Goal: Transaction & Acquisition: Purchase product/service

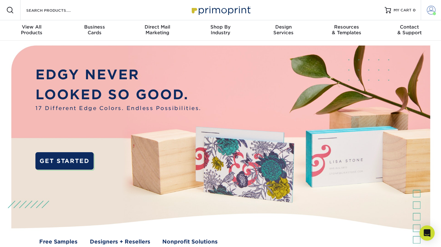
click at [430, 13] on span at bounding box center [431, 10] width 9 height 9
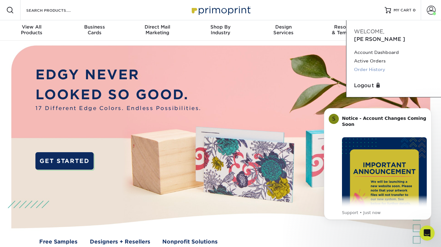
click at [375, 65] on link "Order History" at bounding box center [393, 69] width 79 height 9
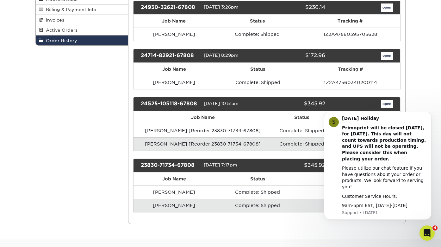
click at [412, 103] on div "Order History Account Overview Contact Information Change Password Address Book…" at bounding box center [220, 93] width 441 height 291
click at [390, 105] on link "open" at bounding box center [387, 104] width 12 height 8
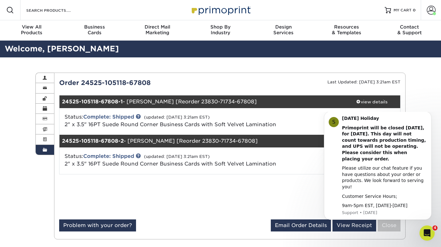
click at [416, 103] on div "Order History Account Overview Contact Information Change Password Address Book…" at bounding box center [220, 155] width 441 height 197
click at [429, 115] on icon "Dismiss notification" at bounding box center [429, 112] width 3 height 3
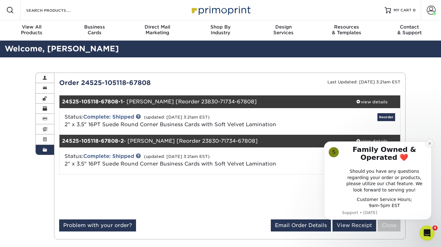
click at [429, 147] on button "Dismiss notification" at bounding box center [430, 143] width 8 height 8
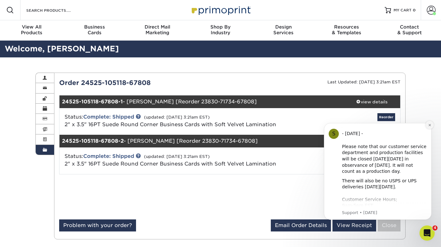
click at [431, 129] on button "Dismiss notification" at bounding box center [430, 125] width 8 height 8
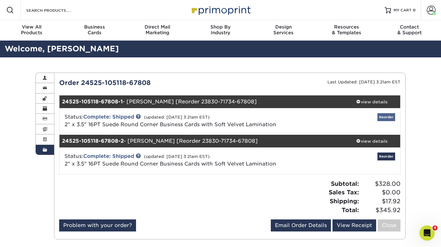
click at [384, 116] on link "Reorder" at bounding box center [387, 117] width 18 height 8
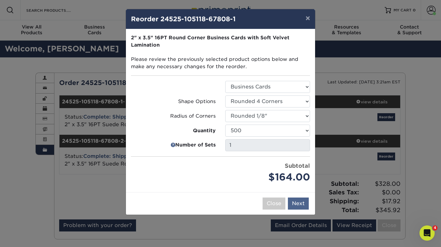
click at [297, 203] on button "Next" at bounding box center [298, 203] width 21 height 12
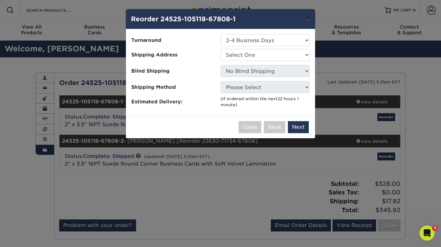
click at [308, 19] on button "×" at bounding box center [308, 18] width 15 height 18
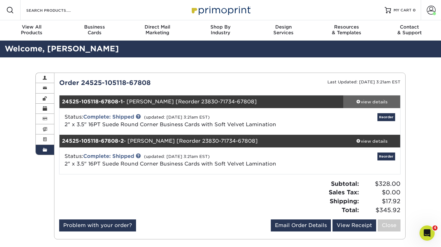
click at [361, 101] on div "view details" at bounding box center [371, 101] width 57 height 6
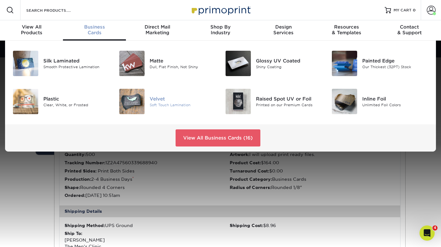
click at [159, 99] on div "Velvet" at bounding box center [183, 98] width 66 height 7
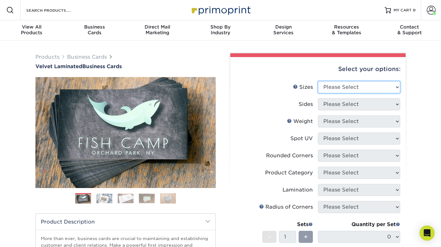
select select "2.00x3.50"
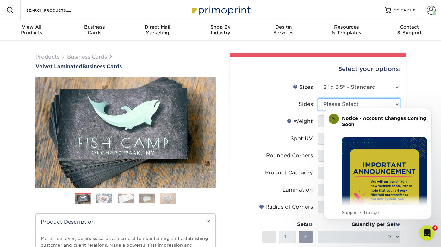
select select "13abbda7-1d64-4f25-8bb2-c179b224825d"
click at [314, 124] on label "Weight Help Weight" at bounding box center [277, 121] width 82 height 12
click at [429, 110] on icon "Dismiss notification" at bounding box center [429, 109] width 3 height 3
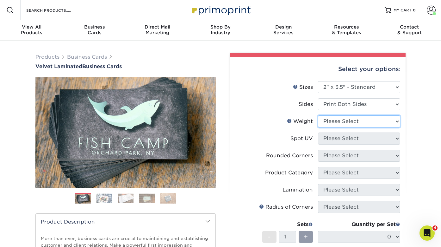
select select "16PT"
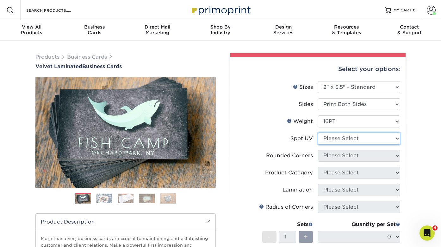
select select "3"
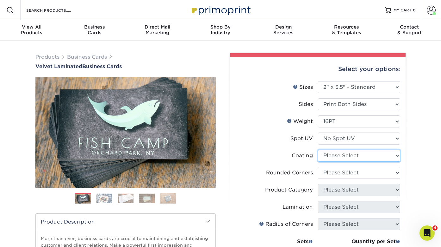
select select "3e7618de-abca-4bda-9f97-8b9129e913d8"
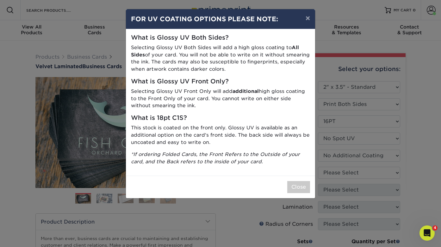
click at [296, 189] on div "Close" at bounding box center [220, 186] width 189 height 22
click at [308, 17] on button "×" at bounding box center [308, 18] width 15 height 18
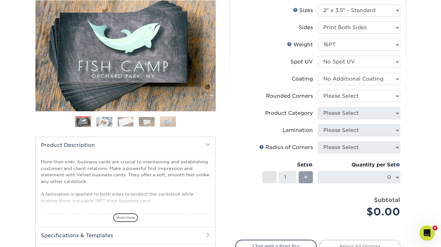
scroll to position [79, 0]
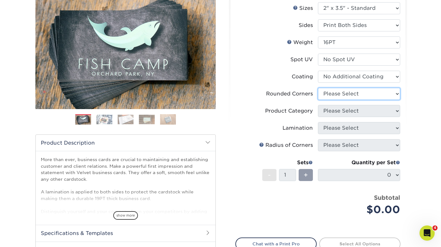
select select "7672df9e-0e0a-464d-8e1f-920c575e4da3"
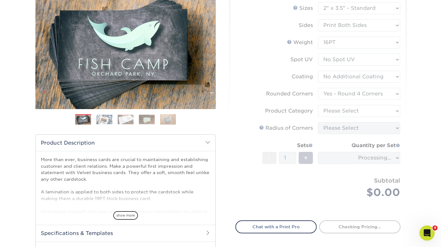
click at [381, 114] on form "Sizes Help Sizes Please Select 1.5" x 3.5" - Mini 1.75" x 3.5" - Mini 2" x 2" -…" at bounding box center [317, 107] width 165 height 210
click at [422, 111] on div "Products Business Cards Velvet Laminated Business Cards Previous Next" at bounding box center [220, 131] width 441 height 338
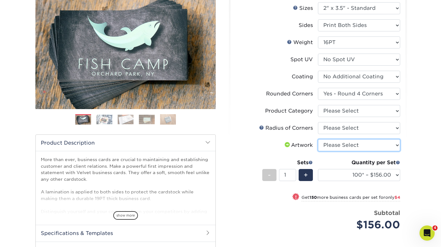
select select "upload"
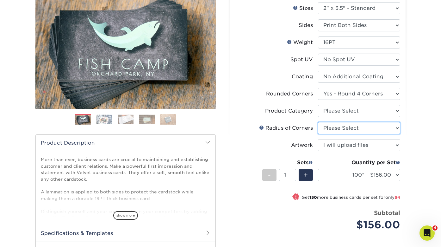
select select "589680c7-ee9a-431b-9d12-d7aeb1386a97"
click at [417, 124] on div "Products Business Cards Velvet Laminated Business Cards Previous Next" at bounding box center [220, 150] width 441 height 377
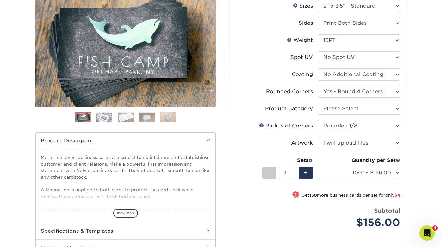
scroll to position [107, 0]
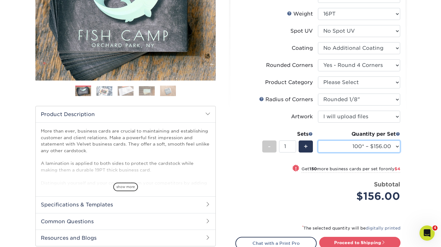
select select "500 – $164.00"
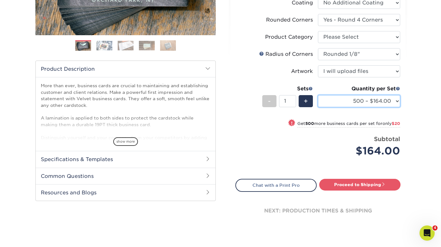
scroll to position [164, 0]
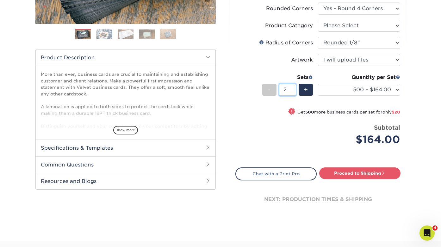
click at [294, 88] on input "2" at bounding box center [287, 90] width 17 height 12
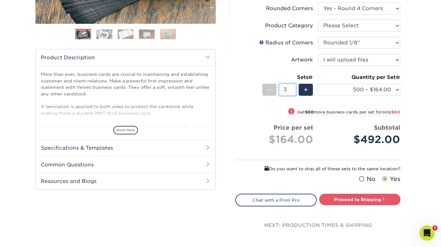
click at [294, 88] on input "3" at bounding box center [287, 90] width 17 height 12
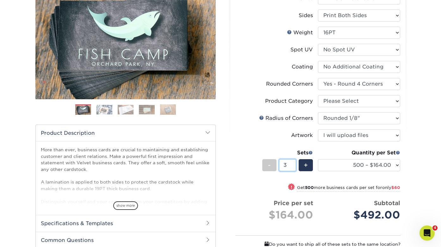
scroll to position [88, 0]
click at [302, 165] on div "+" at bounding box center [306, 165] width 14 height 12
click at [272, 166] on div "-" at bounding box center [269, 165] width 14 height 12
type input "3"
click at [413, 180] on div "Products Business Cards Velvet Laminated Business Cards Previous Next" at bounding box center [220, 147] width 441 height 390
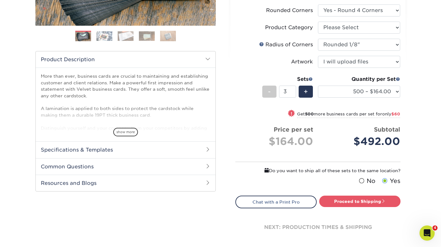
scroll to position [176, 0]
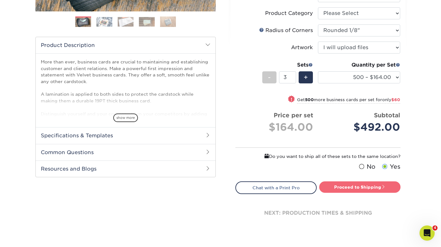
click at [350, 189] on link "Proceed to Shipping" at bounding box center [359, 186] width 81 height 11
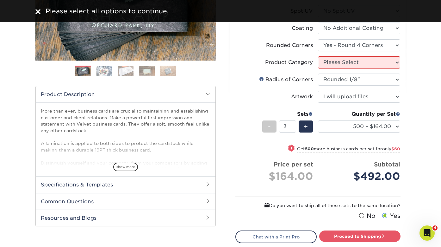
scroll to position [105, 0]
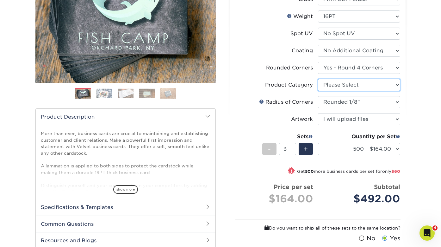
select select "3b5148f1-0588-4f88-a218-97bcfdce65c1"
click at [418, 119] on div "Products Business Cards Velvet Laminated Business Cards Previous Next" at bounding box center [220, 131] width 441 height 390
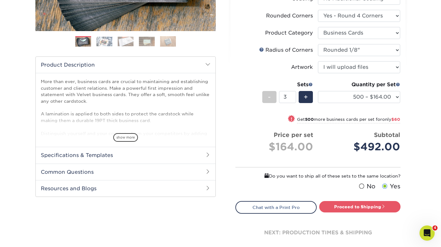
scroll to position [157, 0]
click at [372, 205] on link "Proceed to Shipping" at bounding box center [359, 205] width 81 height 11
select select "e8c18a69-d6a6-4da7-8aa2-c32e6cda6507"
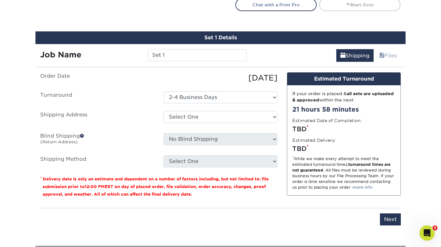
scroll to position [373, 0]
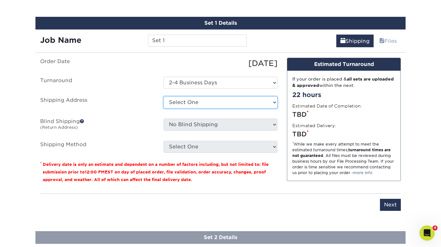
select select "253458"
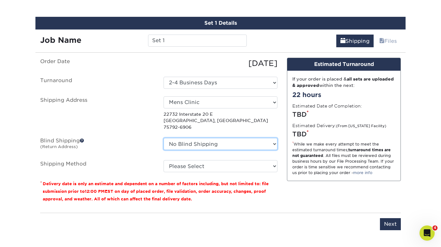
select select "253458"
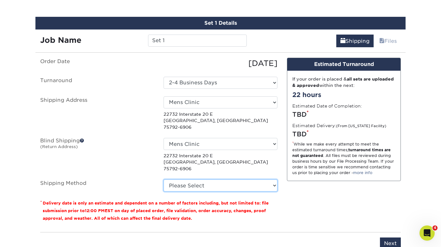
select select "03"
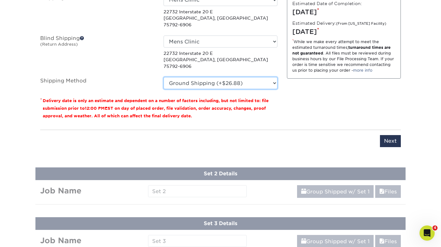
scroll to position [472, 0]
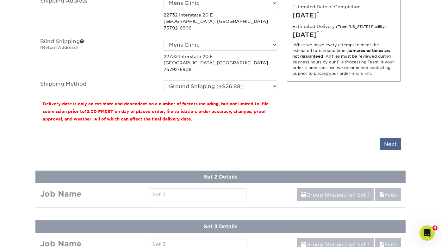
click at [392, 138] on input "Next" at bounding box center [390, 144] width 21 height 12
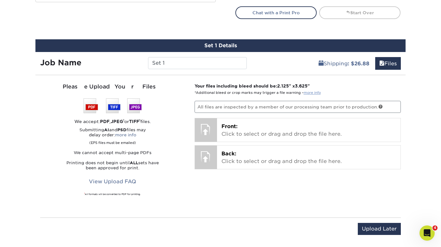
scroll to position [350, 0]
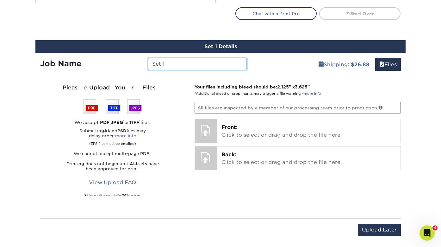
drag, startPoint x: 179, startPoint y: 60, endPoint x: 118, endPoint y: 53, distance: 61.3
click at [119, 53] on div "Job Name Set 1" at bounding box center [143, 62] width 216 height 18
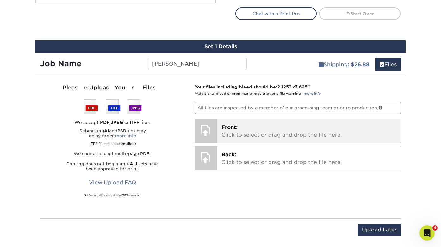
click at [271, 124] on p "Front: Click to select or drag and drop the file here." at bounding box center [309, 130] width 175 height 15
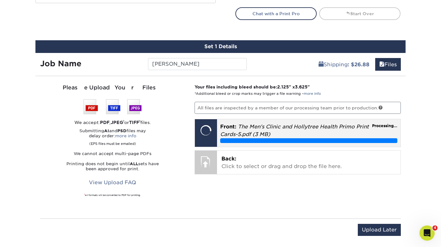
click at [393, 125] on span "Processing..." at bounding box center [384, 126] width 25 height 6
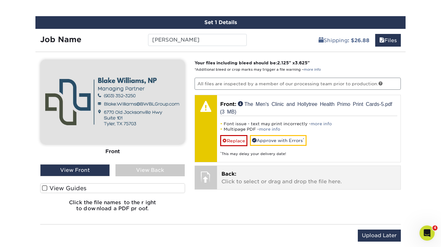
scroll to position [376, 0]
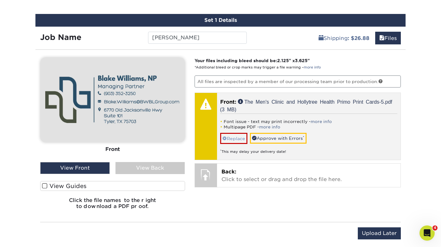
click at [237, 139] on link "Replace" at bounding box center [233, 138] width 27 height 11
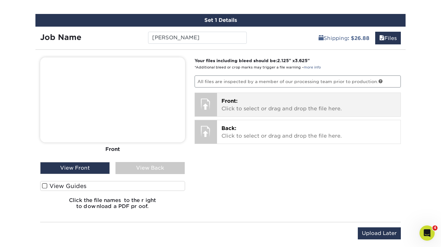
click at [247, 109] on p "Front: Click to select or drag and drop the file here." at bounding box center [309, 104] width 175 height 15
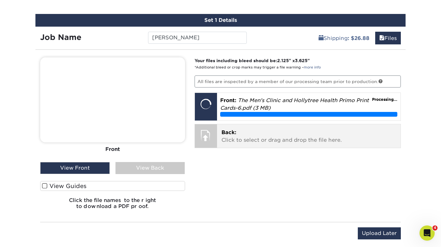
click at [316, 134] on p "Back: Click to select or drag and drop the file here." at bounding box center [309, 135] width 175 height 15
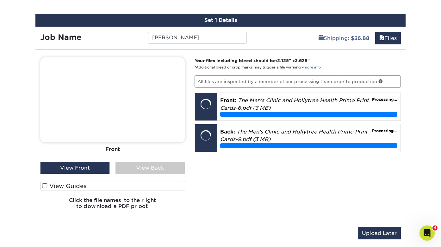
click at [46, 185] on span at bounding box center [44, 186] width 5 height 6
click at [0, 0] on input "View Guides" at bounding box center [0, 0] width 0 height 0
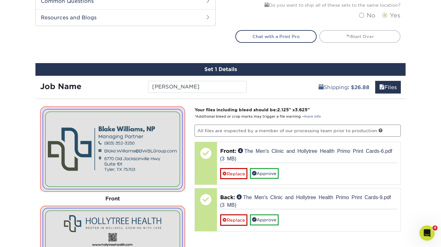
scroll to position [328, 0]
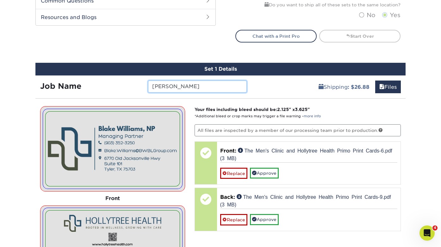
click at [211, 85] on input "[PERSON_NAME]" at bounding box center [197, 86] width 98 height 12
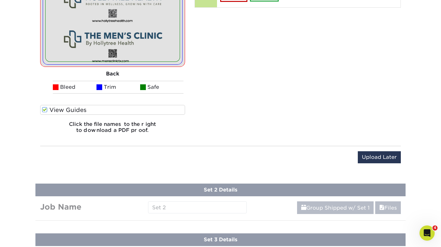
scroll to position [550, 0]
type input "[PERSON_NAME]"
click at [256, 142] on div "You've choosen design services and can continue without uploading files. The fi…" at bounding box center [220, 26] width 370 height 291
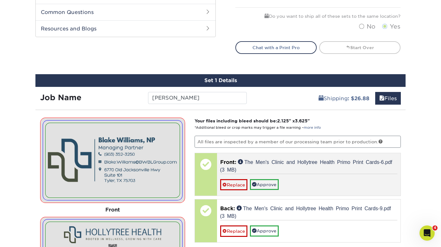
scroll to position [316, 0]
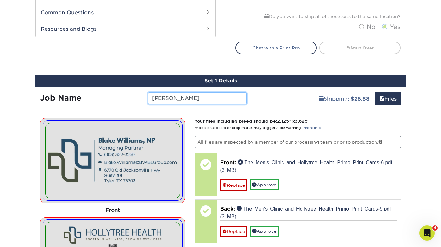
click at [224, 97] on input "[PERSON_NAME]" at bounding box center [197, 98] width 98 height 12
click at [417, 131] on div "Products Business Cards Velvet Laminated Business Cards Previous Next" at bounding box center [220, 119] width 441 height 788
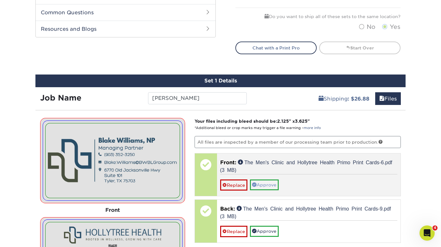
click at [266, 187] on link "Approve" at bounding box center [264, 184] width 29 height 11
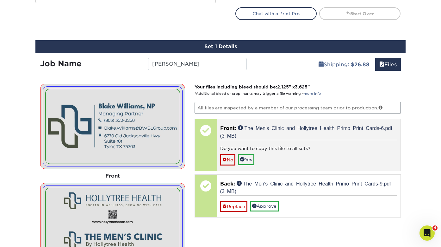
scroll to position [364, 0]
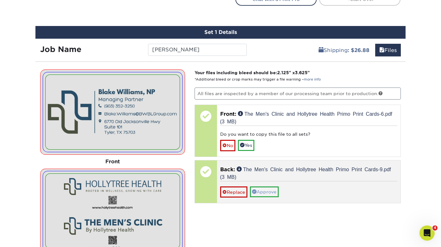
click at [274, 190] on link "Approve" at bounding box center [264, 191] width 29 height 11
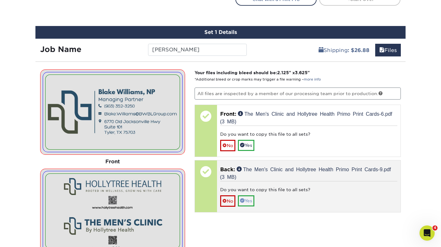
click at [249, 200] on link "Yes" at bounding box center [246, 200] width 16 height 11
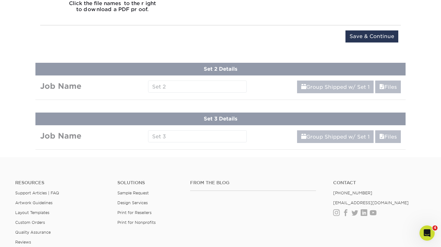
scroll to position [672, 0]
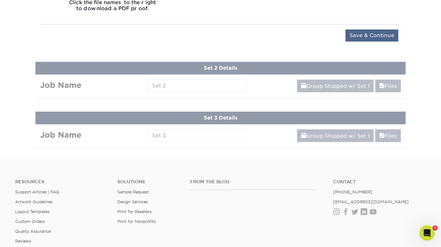
click at [380, 34] on input "Save & Continue" at bounding box center [372, 35] width 53 height 12
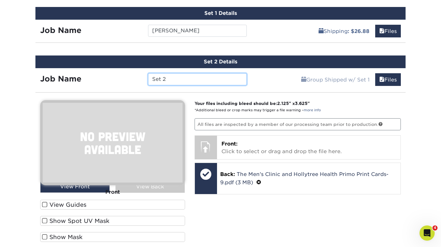
scroll to position [389, 0]
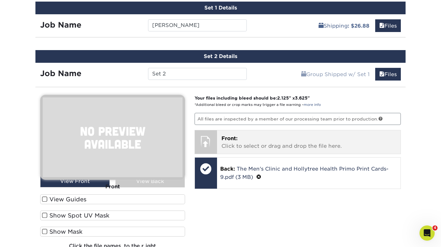
click at [256, 145] on p "Front: Click to select or drag and drop the file here." at bounding box center [309, 141] width 175 height 15
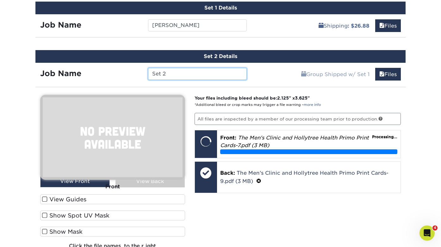
drag, startPoint x: 179, startPoint y: 73, endPoint x: 123, endPoint y: 64, distance: 56.4
click at [124, 64] on div "Job Name Set 2" at bounding box center [143, 72] width 216 height 19
type input "Brandi Love"
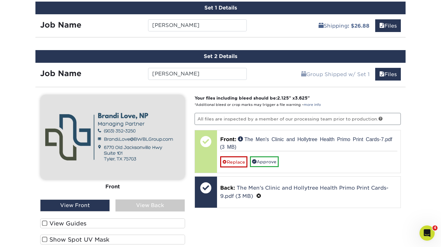
click at [48, 221] on label "View Guides" at bounding box center [112, 223] width 145 height 10
click at [0, 0] on input "View Guides" at bounding box center [0, 0] width 0 height 0
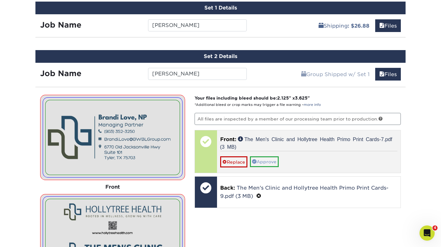
click at [266, 160] on link "Approve" at bounding box center [264, 161] width 29 height 11
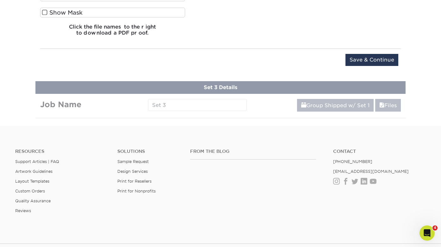
scroll to position [739, 0]
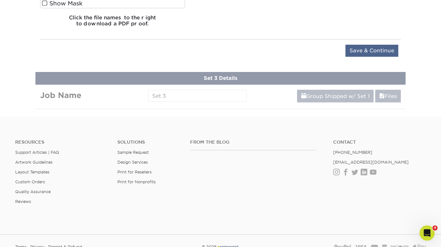
click at [382, 49] on input "Save & Continue" at bounding box center [372, 51] width 53 height 12
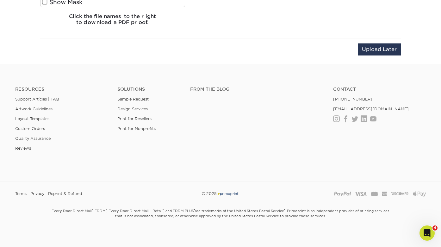
scroll to position [388, 0]
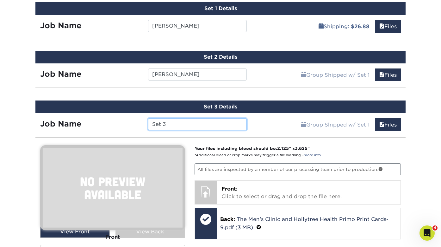
drag, startPoint x: 178, startPoint y: 122, endPoint x: 131, endPoint y: 118, distance: 47.3
click at [131, 118] on div "Job Name Set 3" at bounding box center [143, 124] width 216 height 12
type input "[PERSON_NAME]"
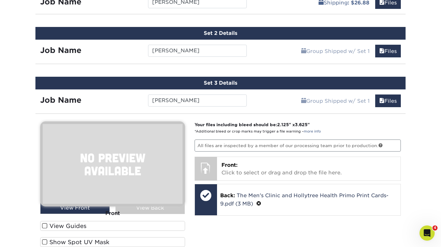
scroll to position [421, 0]
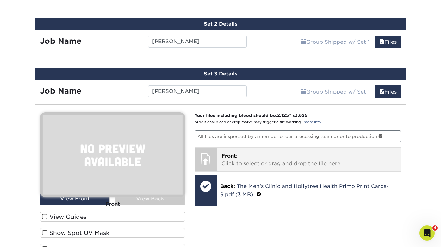
click at [322, 160] on p "Front: Click to select or drag and drop the file here." at bounding box center [309, 159] width 175 height 15
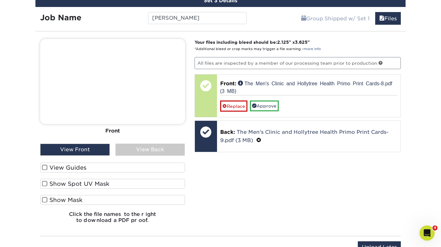
scroll to position [494, 0]
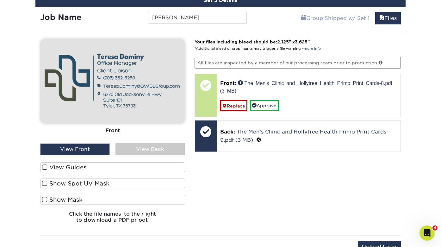
click at [46, 167] on span at bounding box center [44, 167] width 5 height 6
click at [0, 0] on input "View Guides" at bounding box center [0, 0] width 0 height 0
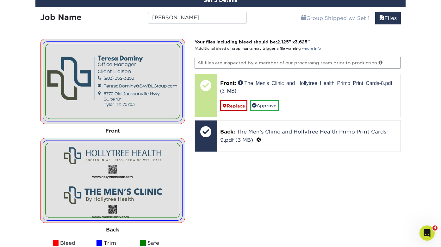
click at [46, 167] on img at bounding box center [113, 180] width 134 height 74
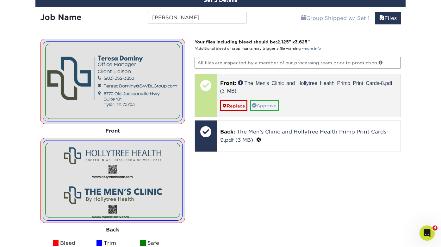
click at [269, 105] on link "Approve" at bounding box center [264, 105] width 29 height 11
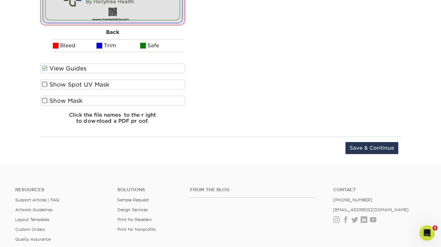
scroll to position [694, 0]
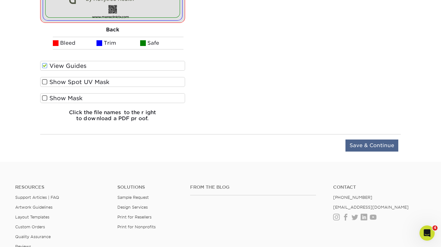
click at [387, 148] on input "Save & Continue" at bounding box center [372, 145] width 53 height 12
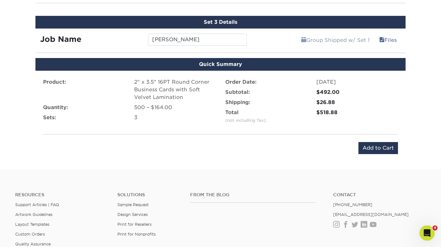
scroll to position [468, 0]
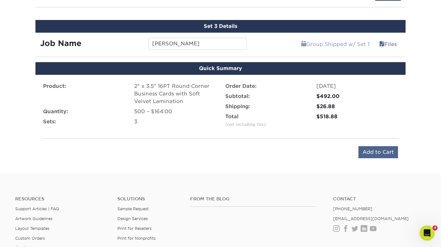
click at [381, 153] on input "Add to Cart" at bounding box center [379, 152] width 40 height 12
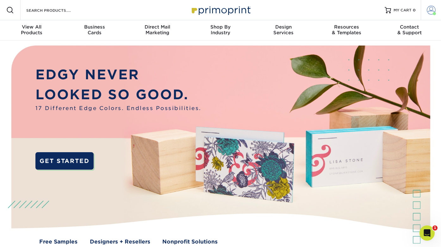
click at [430, 10] on span at bounding box center [431, 10] width 9 height 9
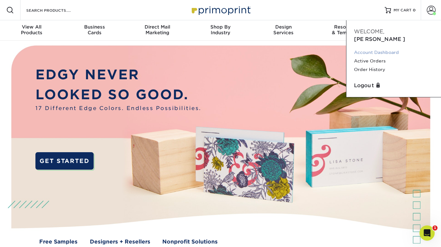
click at [378, 48] on link "Account Dashboard" at bounding box center [393, 52] width 79 height 9
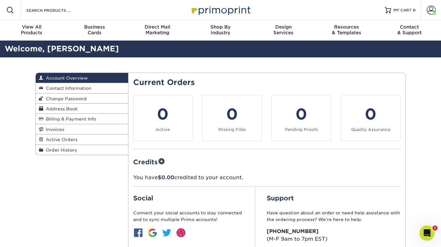
click at [67, 149] on span "Order History" at bounding box center [60, 149] width 34 height 5
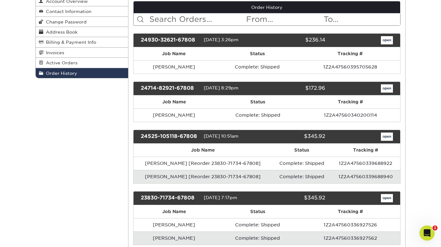
scroll to position [78, 0]
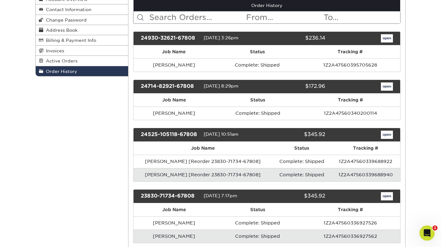
click at [387, 132] on link "open" at bounding box center [387, 134] width 12 height 8
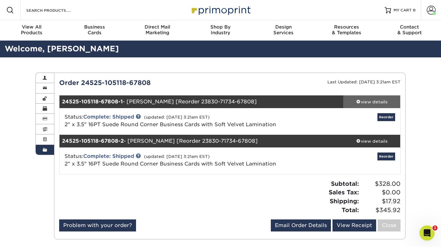
click at [376, 100] on div "view details" at bounding box center [371, 101] width 57 height 6
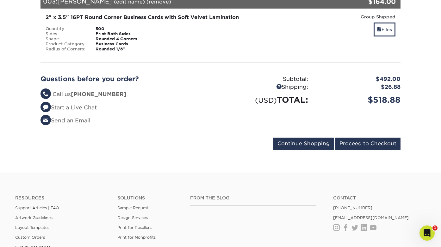
scroll to position [277, 0]
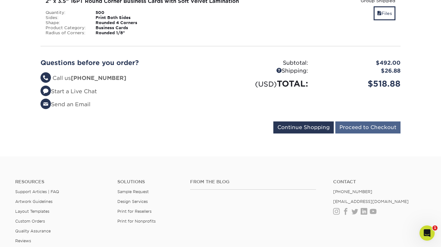
click at [368, 121] on input "Proceed to Checkout" at bounding box center [367, 127] width 65 height 12
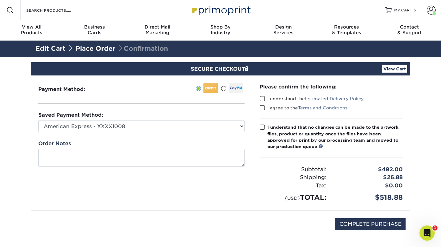
click at [263, 99] on span at bounding box center [262, 99] width 5 height 6
click at [0, 0] on input "I understand the Estimated Delivery Policy" at bounding box center [0, 0] width 0 height 0
click at [263, 107] on span at bounding box center [262, 108] width 5 height 6
click at [0, 0] on input "I agree to the Terms and Conditions" at bounding box center [0, 0] width 0 height 0
click at [263, 124] on span at bounding box center [262, 127] width 5 height 6
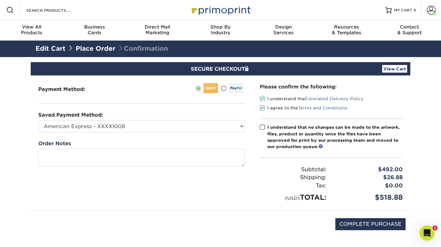
click at [0, 0] on input "I understand that no changes can be made to the artwork, files, product or quan…" at bounding box center [0, 0] width 0 height 0
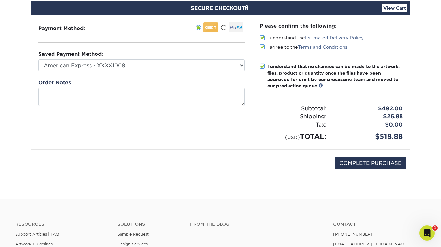
scroll to position [68, 0]
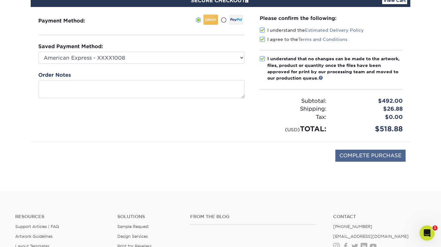
click at [368, 154] on input "COMPLETE PURCHASE" at bounding box center [370, 155] width 70 height 12
type input "PROCESSING, PLEASE WAIT..."
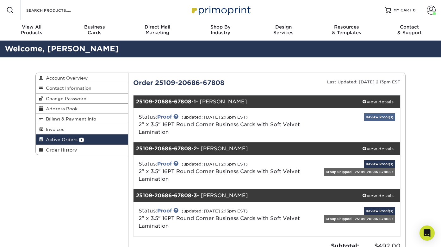
click at [388, 116] on link "Review Proof(s)" at bounding box center [379, 117] width 31 height 8
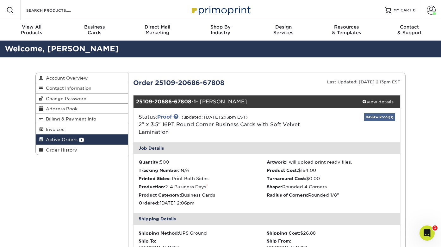
click at [388, 116] on link "Review Proof(s)" at bounding box center [379, 117] width 31 height 8
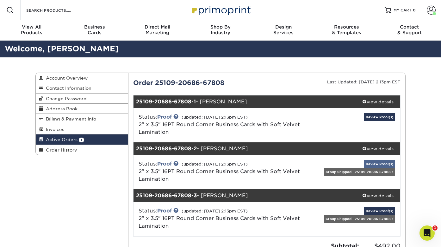
click at [378, 164] on link "Review Proof(s)" at bounding box center [379, 164] width 31 height 8
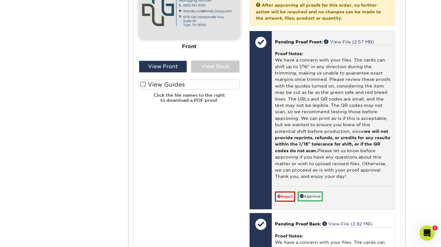
scroll to position [384, 0]
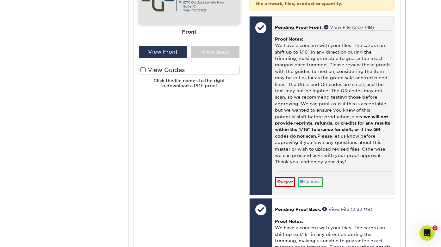
click at [316, 177] on link "Approve" at bounding box center [310, 182] width 25 height 10
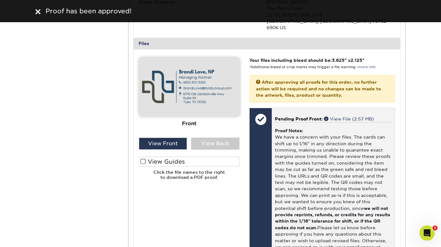
scroll to position [297, 0]
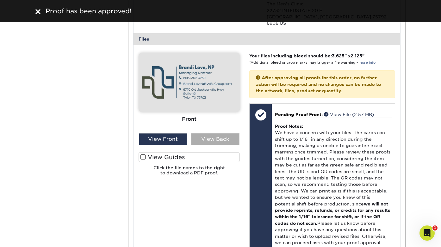
click at [217, 133] on div "View Back" at bounding box center [215, 139] width 48 height 12
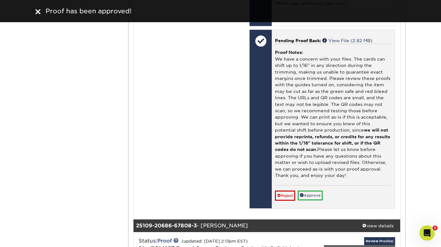
scroll to position [544, 0]
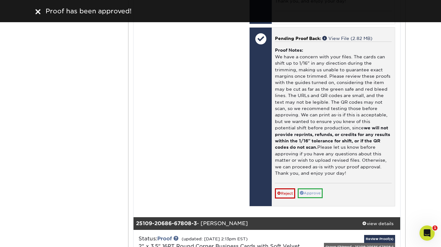
click at [313, 188] on link "Approve" at bounding box center [310, 193] width 25 height 10
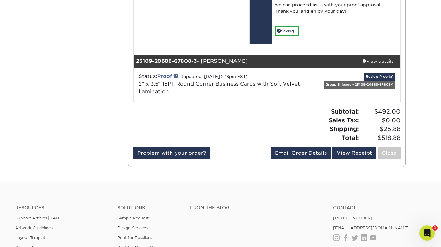
scroll to position [709, 0]
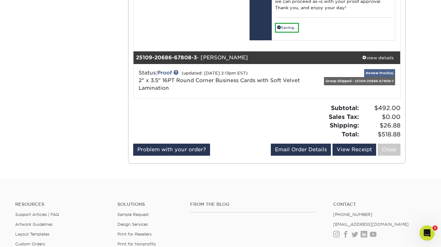
click at [390, 69] on link "Review Proof(s)" at bounding box center [379, 73] width 31 height 8
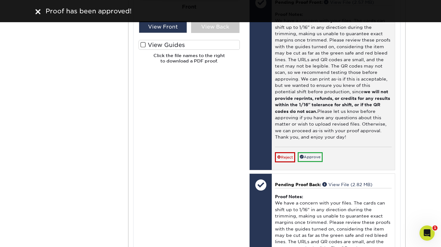
scroll to position [1020, 0]
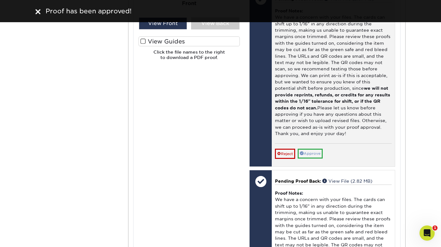
click at [318, 148] on link "Approve" at bounding box center [310, 153] width 25 height 10
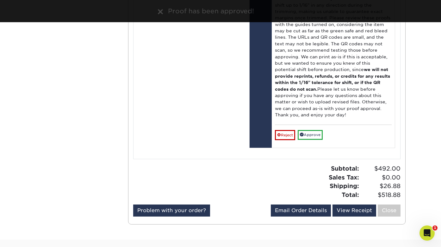
scroll to position [1244, 0]
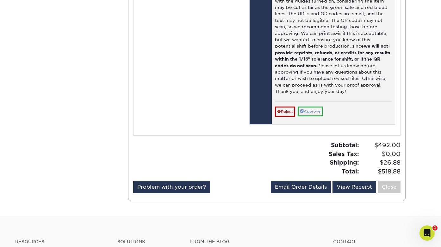
click at [318, 106] on link "Approve" at bounding box center [310, 111] width 25 height 10
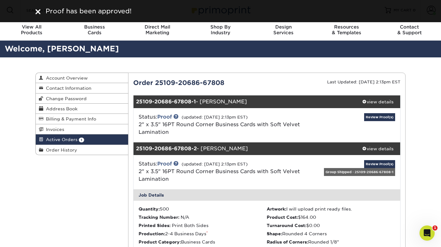
scroll to position [0, 0]
click at [378, 116] on link "Review Proof(s)" at bounding box center [379, 117] width 31 height 8
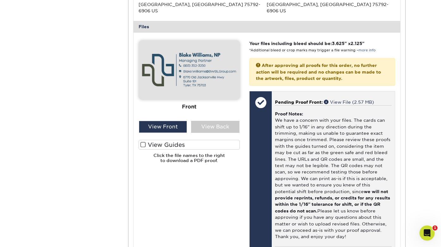
scroll to position [261, 0]
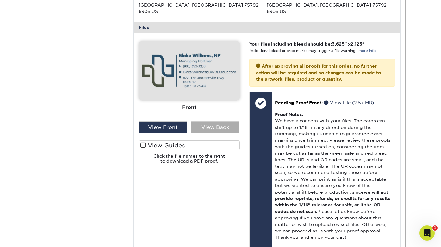
click at [212, 121] on div "View Back" at bounding box center [215, 127] width 48 height 12
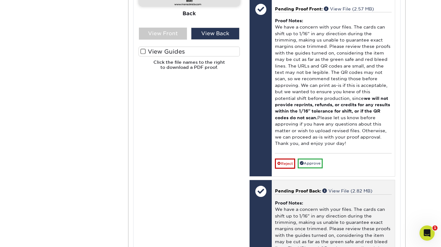
scroll to position [376, 0]
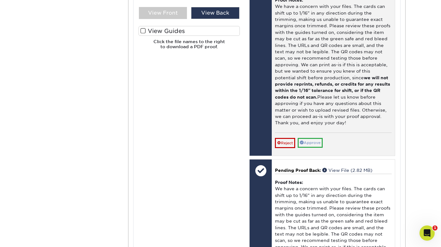
click at [311, 138] on link "Approve" at bounding box center [310, 143] width 25 height 10
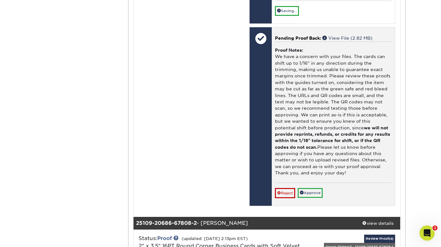
scroll to position [520, 0]
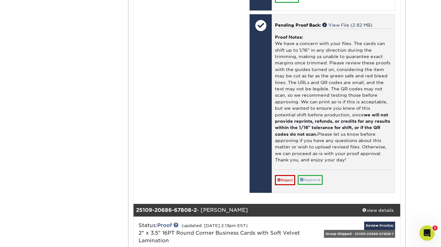
click at [309, 175] on link "Approve" at bounding box center [310, 180] width 25 height 10
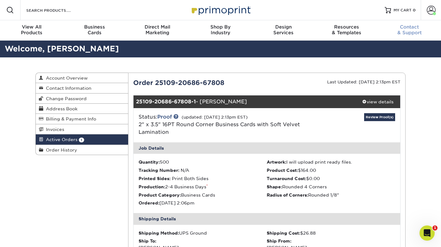
scroll to position [0, 0]
